Goal: Answer question/provide support

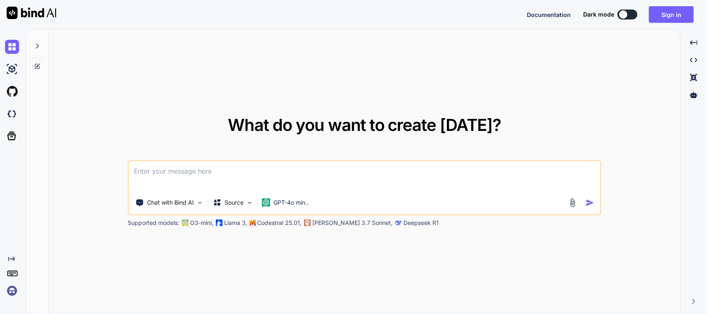
click at [251, 162] on textarea at bounding box center [364, 176] width 471 height 31
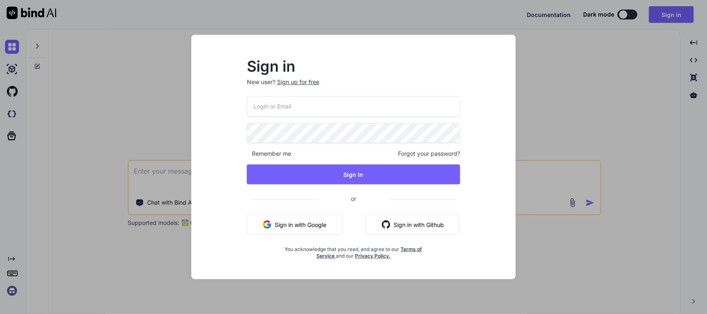
click at [297, 220] on button "Sign in with Google" at bounding box center [295, 225] width 96 height 20
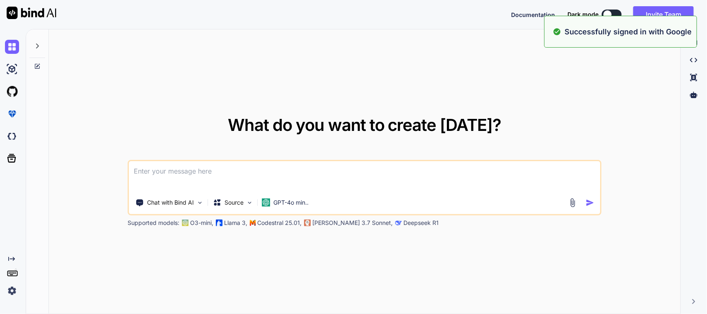
click at [293, 171] on textarea at bounding box center [364, 176] width 471 height 31
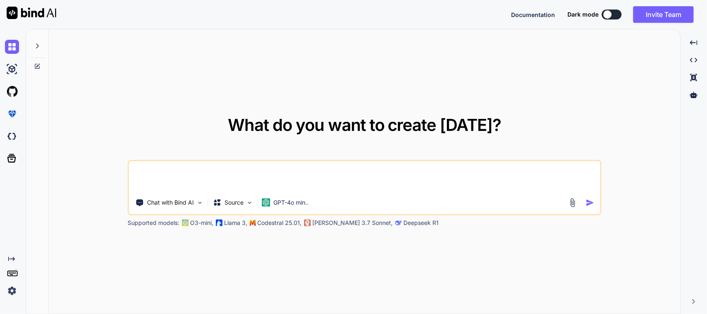
click at [265, 167] on textarea at bounding box center [364, 176] width 471 height 31
paste textarea "MM-DD-YY"
paste textarea "Text( controller.buildDateText, style: GoogleFonts.mPlusRounded1c( fontSize: Th…"
type textarea "I want to show the build date text in MM-DD-YY. here is the UI code => Text( co…"
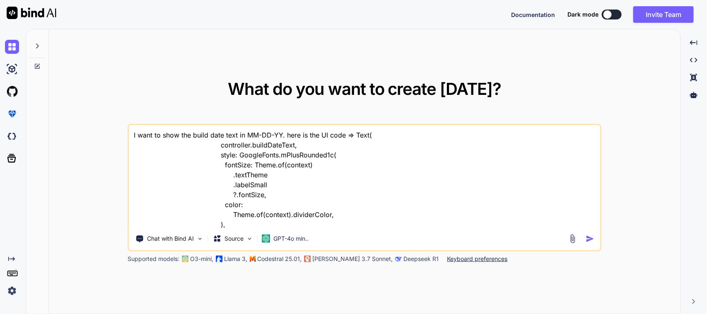
scroll to position [11, 0]
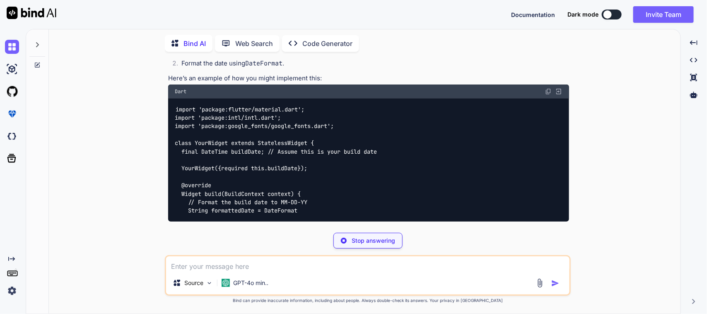
scroll to position [184, 0]
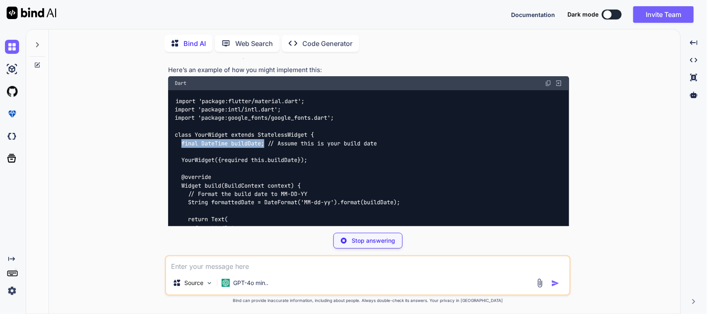
drag, startPoint x: 181, startPoint y: 144, endPoint x: 266, endPoint y: 146, distance: 85.8
click at [266, 146] on code "import 'package:flutter/material.dart'; import 'package:intl/intl.dart'; import…" at bounding box center [287, 194] width 225 height 194
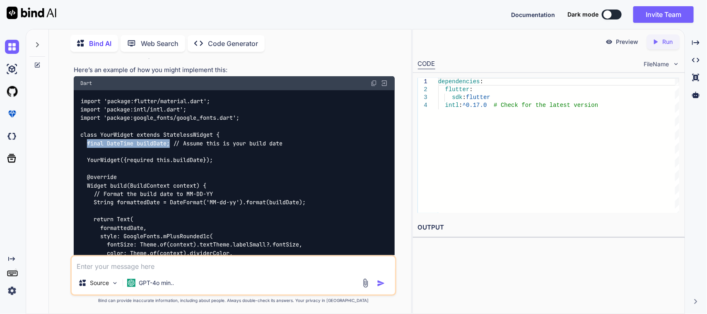
copy code "final DateTime buildDate;"
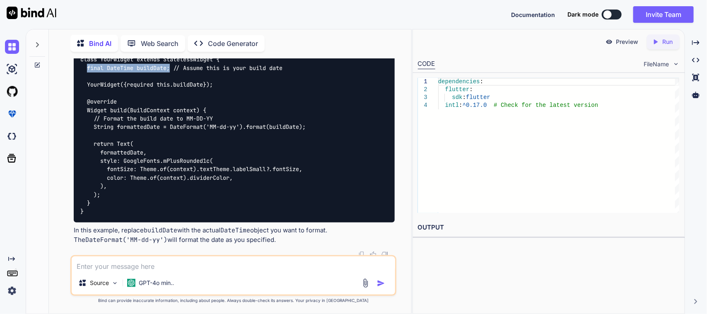
scroll to position [261, 0]
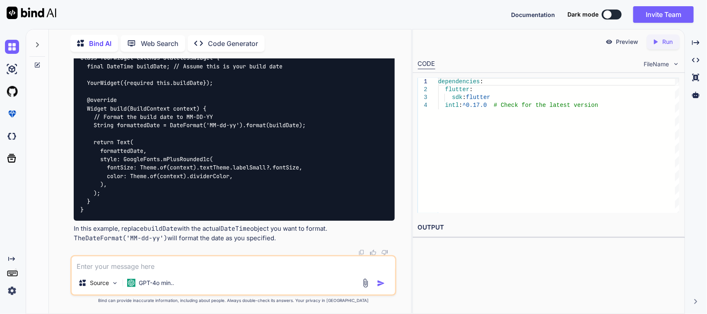
click at [173, 268] on textarea at bounding box center [234, 263] width 324 height 15
paste textarea "/* * Created By - Chetu Team * Description - This class is handling the Setting…"
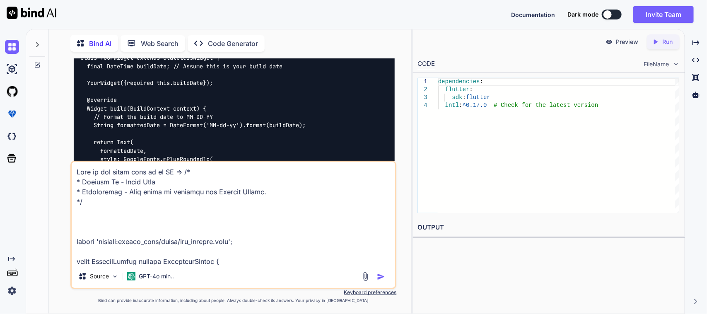
scroll to position [4442, 0]
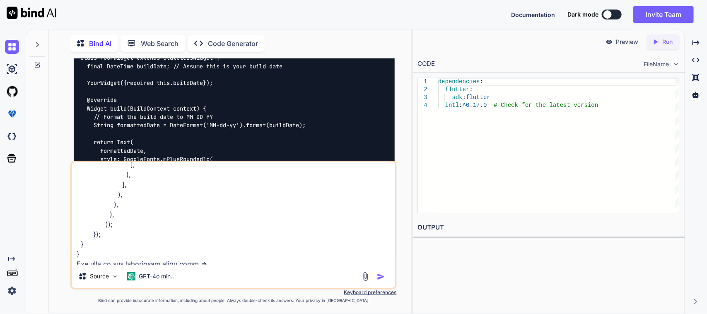
paste textarea "/* * Created By - Chetu Team * Description - Below class is used to write busin…"
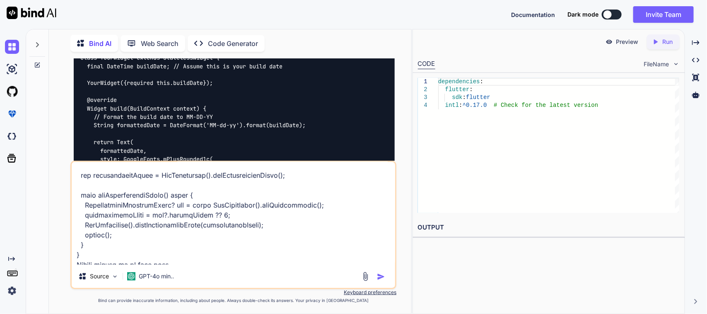
type textarea "Here is the whole code of my UI => /* * Created By - Chetu Team * Description -…"
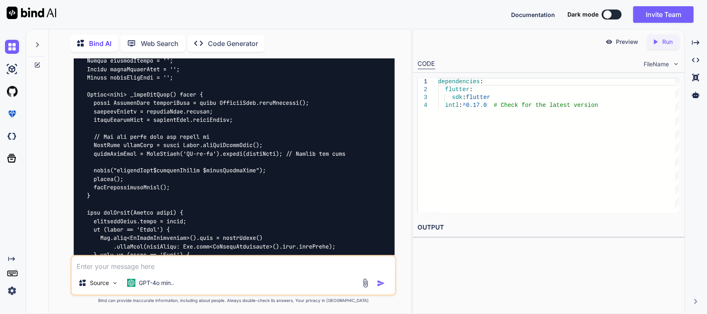
scroll to position [1878, 0]
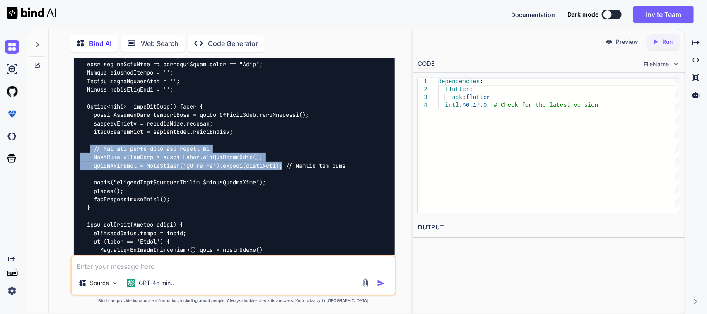
drag, startPoint x: 288, startPoint y: 153, endPoint x: 89, endPoint y: 139, distance: 199.0
click at [89, 139] on code at bounding box center [212, 174] width 265 height 448
copy code "// Get the build date and format it DateTime buildDate = await Utils.getAppBuil…"
click at [255, 157] on code at bounding box center [212, 174] width 265 height 448
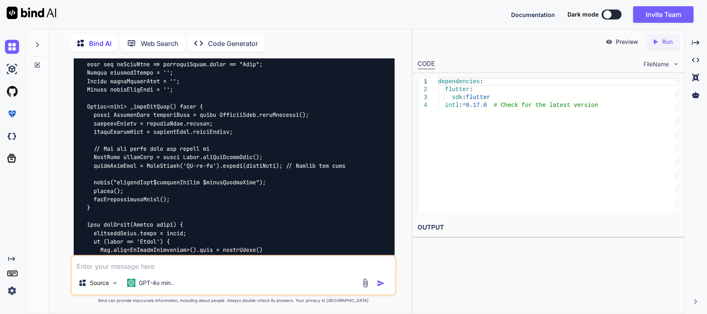
click at [251, 147] on code at bounding box center [212, 174] width 265 height 448
copy code "getAppBuildDate"
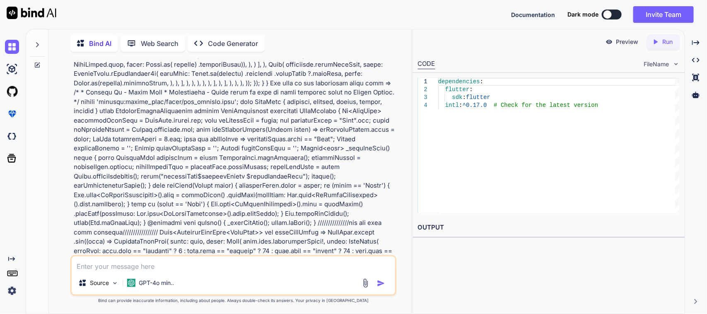
scroll to position [1868, 0]
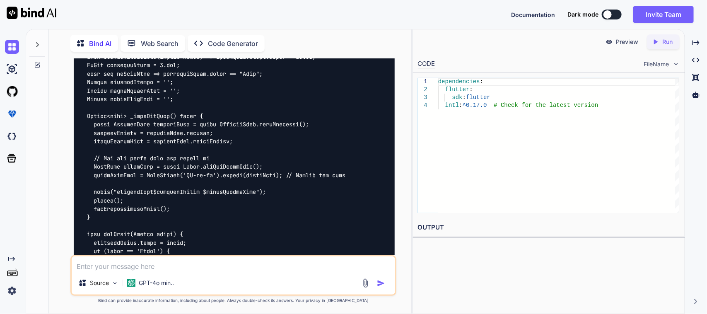
click at [271, 171] on div at bounding box center [234, 183] width 321 height 461
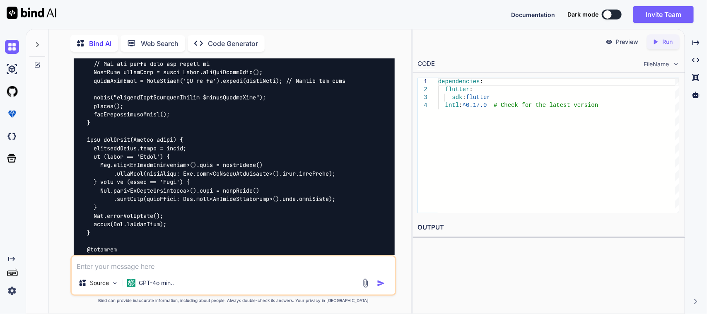
scroll to position [1972, 0]
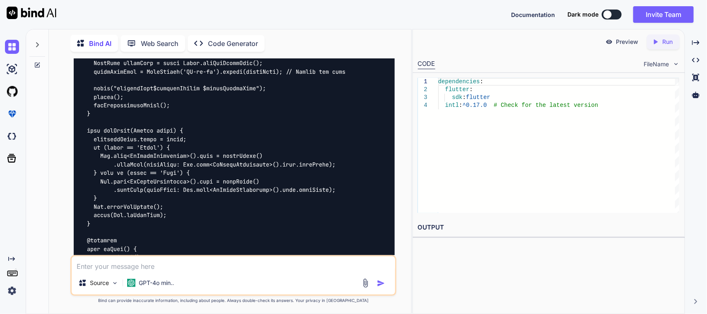
click at [164, 266] on textarea at bounding box center [234, 263] width 324 height 15
paste textarea "DateTime buildDate = await Utils.getAppBuildDate();"
paste textarea "A value of type 'String' can't be assigned to a variable of type 'DateTime'. Tr…"
type textarea "We are facing this issue in DateTime buildDate = await Utils.getAppBuildDate();…"
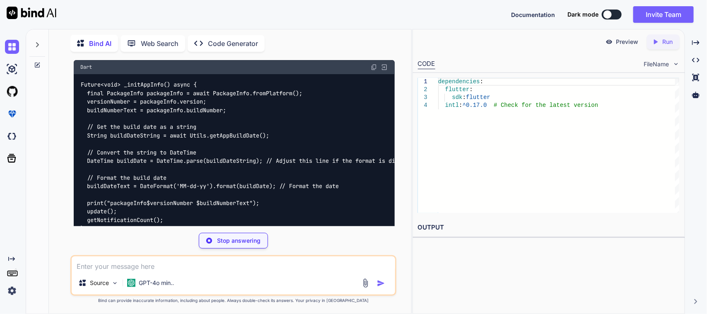
scroll to position [2434, 0]
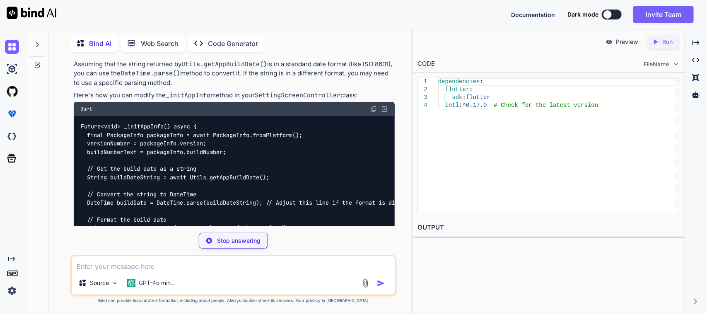
click at [141, 125] on code "Future<void> _initAppInfo() async { final PackageInfo packageInfo = await Packa…" at bounding box center [249, 198] width 338 height 152
copy code "_initAppInfo"
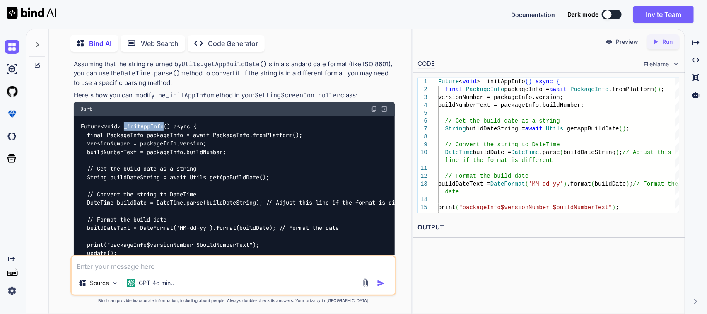
click at [374, 106] on img at bounding box center [374, 109] width 7 height 7
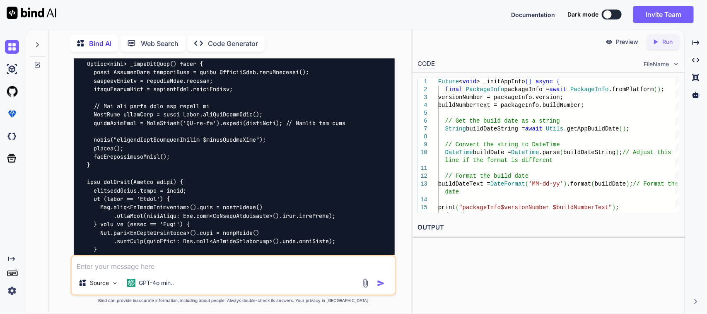
scroll to position [1968, 0]
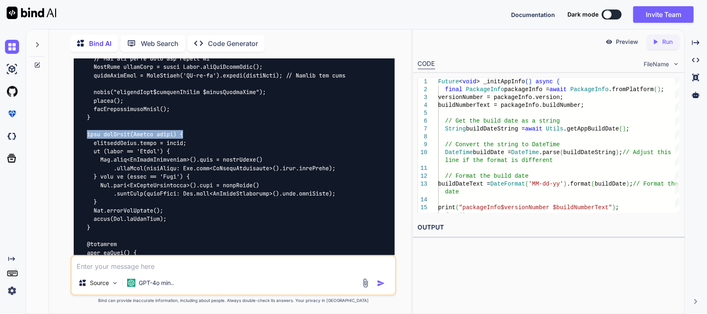
drag, startPoint x: 87, startPoint y: 123, endPoint x: 185, endPoint y: 126, distance: 97.8
click at [185, 126] on div at bounding box center [234, 83] width 321 height 461
copy code "void setTheme(String theme) {"
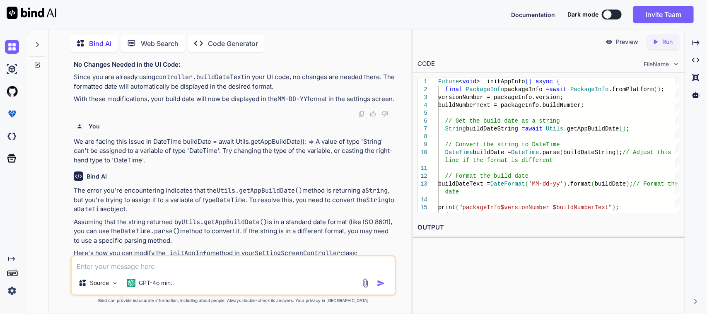
scroll to position [2124, 0]
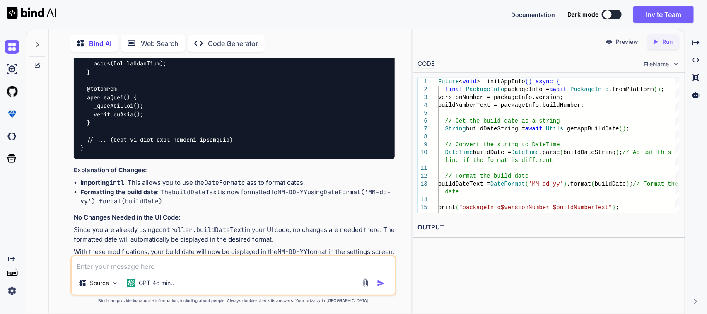
click at [209, 266] on textarea at bounding box center [234, 263] width 324 height 15
paste textarea "Align( alignment: Alignment .topLeft, child: IssueButton( buttonText: "Filing D…"
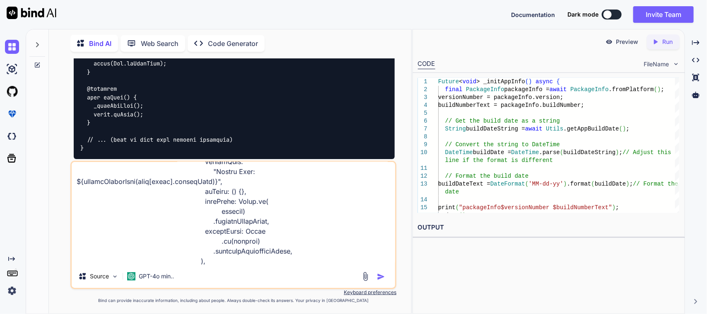
scroll to position [70, 0]
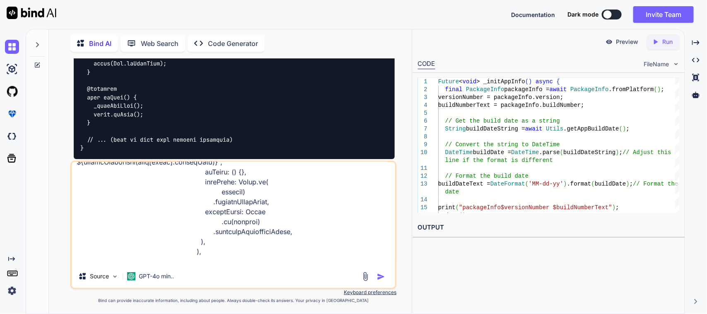
paste textarea "Text( controller.buildDateText, style: GoogleFonts.mPlusRounded1c( fontSize: Th…"
type textarea "I am showing this format in this UI => Align( alignment: Alignment .topLeft, ch…"
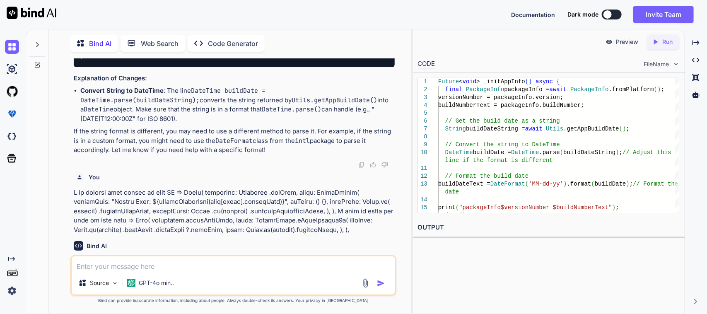
scroll to position [2683, 0]
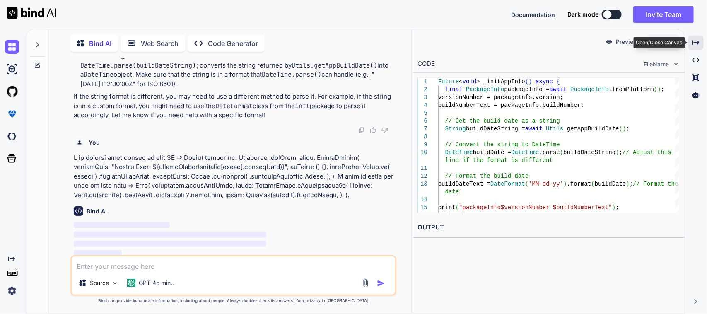
click at [694, 42] on icon "Created with Pixso." at bounding box center [695, 42] width 7 height 7
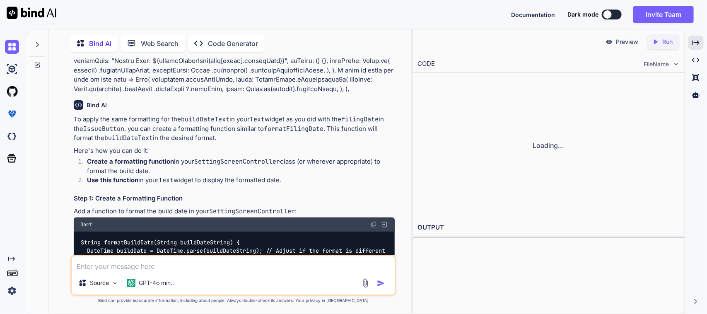
scroll to position [3101, 0]
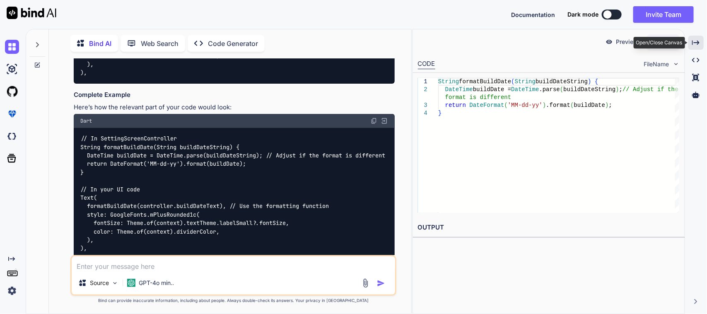
click at [695, 46] on icon "Created with Pixso." at bounding box center [695, 42] width 7 height 7
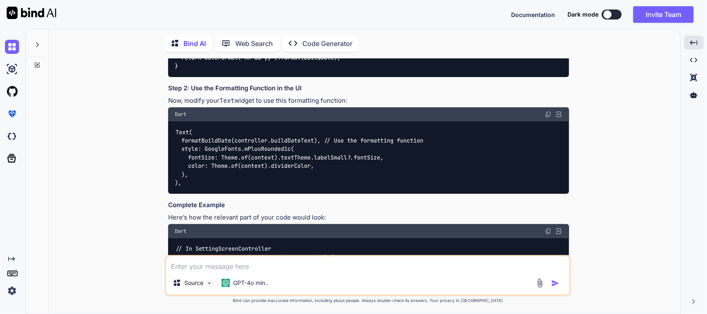
scroll to position [2634, 0]
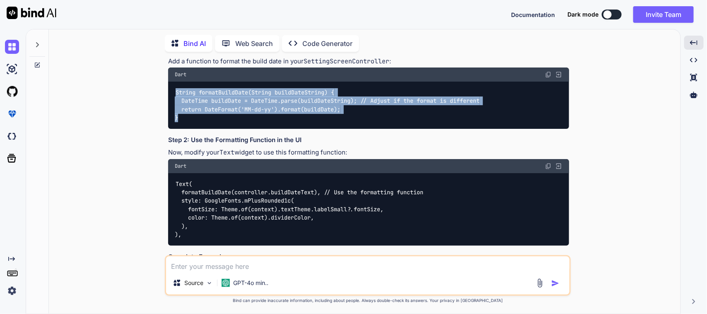
drag, startPoint x: 208, startPoint y: 113, endPoint x: 173, endPoint y: 92, distance: 40.5
click at [173, 92] on div "String formatBuildDate(String buildDateString) { DateTime buildDate = DateTime.…" at bounding box center [368, 105] width 401 height 47
copy code "String formatBuildDate(String buildDateString) { DateTime buildDate = DateTime.…"
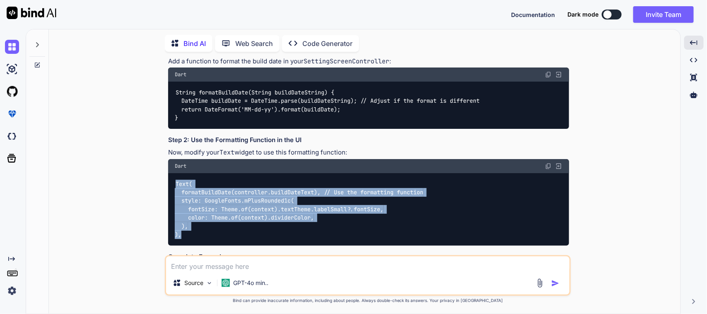
drag, startPoint x: 189, startPoint y: 234, endPoint x: 167, endPoint y: 186, distance: 52.5
click at [167, 186] on div "You I want to show the build date text in MM-DD-YY. here is the UI code => Text…" at bounding box center [369, 156] width 404 height 197
copy code "Text( formatBuildDate(controller.buildDateText), // Use the formatting function…"
